Goal: Entertainment & Leisure: Consume media (video, audio)

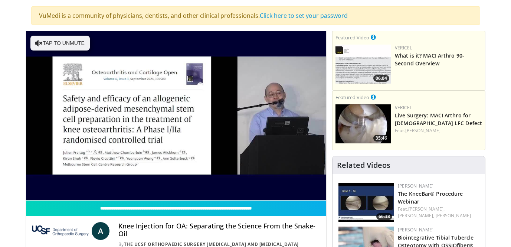
scroll to position [52, 0]
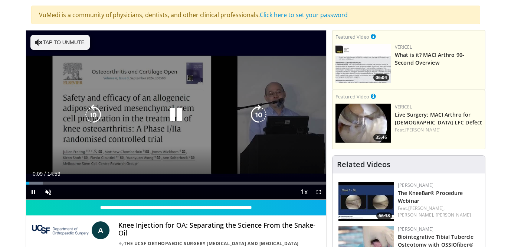
click at [68, 39] on button "Tap to unmute" at bounding box center [59, 42] width 59 height 15
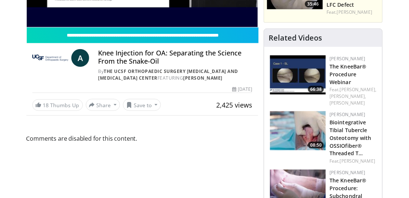
scroll to position [188, 0]
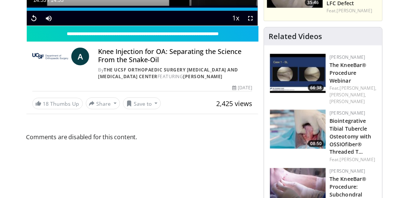
click at [107, 136] on span "Comments are disabled for this content." at bounding box center [142, 137] width 232 height 10
